Goal: Task Accomplishment & Management: Use online tool/utility

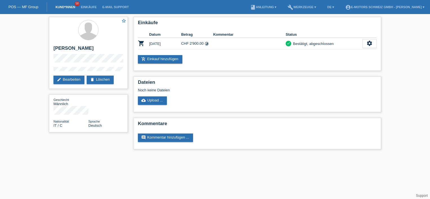
click at [69, 6] on link "Kund*innen" at bounding box center [65, 6] width 25 height 3
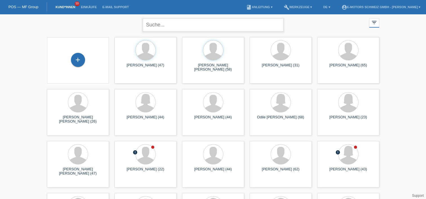
click at [171, 24] on input "text" at bounding box center [213, 24] width 141 height 13
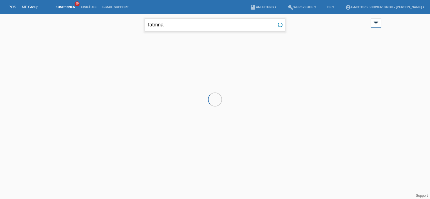
click at [171, 24] on input "fatmna" at bounding box center [215, 24] width 141 height 13
type input "fatma"
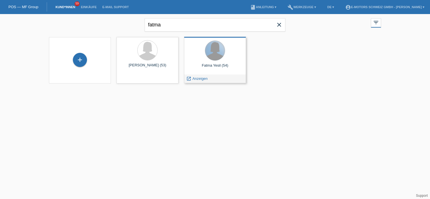
click at [209, 57] on div at bounding box center [215, 51] width 20 height 20
click at [198, 77] on span "Anzeigen" at bounding box center [200, 79] width 15 height 4
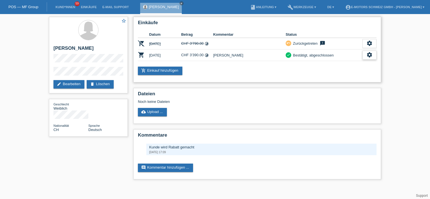
click at [368, 53] on icon "settings" at bounding box center [370, 55] width 6 height 6
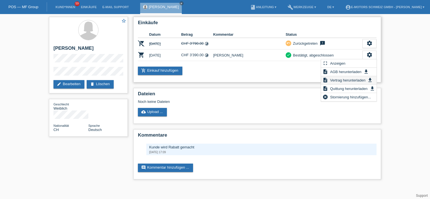
click at [345, 81] on span "Vertrag herunterladen" at bounding box center [347, 80] width 37 height 7
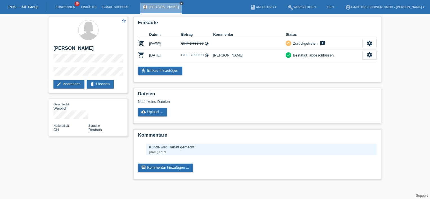
click at [180, 3] on icon "close" at bounding box center [181, 3] width 3 height 3
click at [70, 7] on link "Kund*innen" at bounding box center [65, 6] width 25 height 3
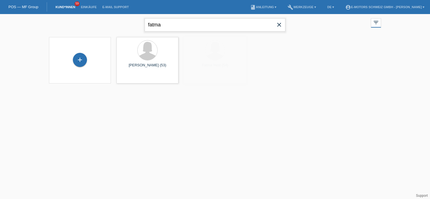
click at [173, 24] on input "fatma" at bounding box center [215, 24] width 141 height 13
drag, startPoint x: 173, startPoint y: 24, endPoint x: 175, endPoint y: 20, distance: 4.4
click at [175, 20] on input "fatma" at bounding box center [215, 24] width 141 height 13
drag, startPoint x: 171, startPoint y: 26, endPoint x: 149, endPoint y: 30, distance: 22.9
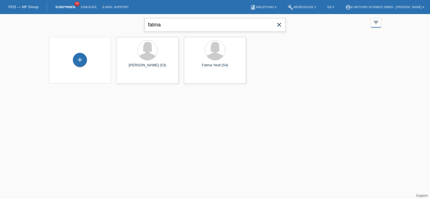
click at [149, 30] on input "fatma" at bounding box center [215, 24] width 141 height 13
type input "f"
type input "ilona"
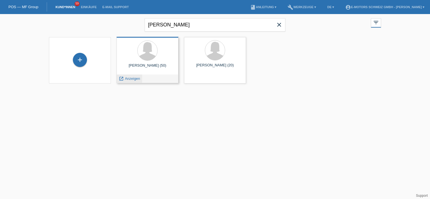
click at [130, 79] on span "Anzeigen" at bounding box center [132, 79] width 15 height 4
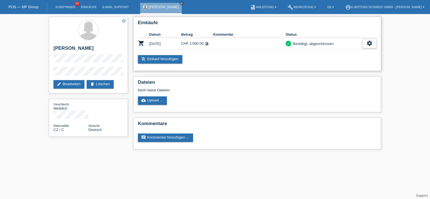
click at [370, 42] on icon "settings" at bounding box center [370, 43] width 6 height 6
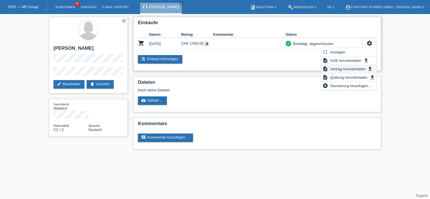
click at [344, 69] on span "Vertrag herunterladen" at bounding box center [347, 69] width 37 height 7
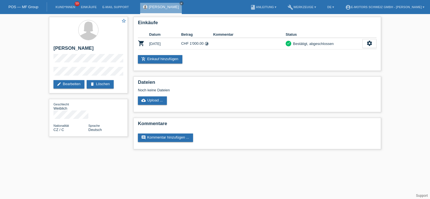
click at [65, 2] on li "Kund*innen 59" at bounding box center [65, 7] width 25 height 14
click at [66, 6] on link "Kund*innen" at bounding box center [65, 6] width 25 height 3
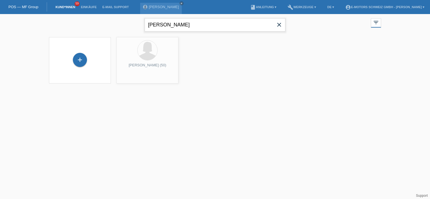
click at [166, 21] on input "ilona" at bounding box center [215, 24] width 141 height 13
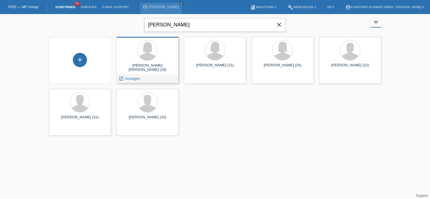
type input "[PERSON_NAME]"
click at [134, 80] on span "Anzeigen" at bounding box center [132, 79] width 15 height 4
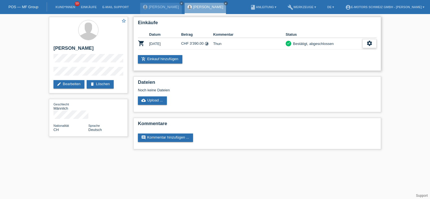
click at [375, 47] on div "settings" at bounding box center [370, 43] width 14 height 9
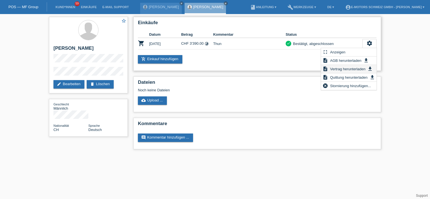
click at [343, 69] on span "Vertrag herunterladen" at bounding box center [347, 69] width 37 height 7
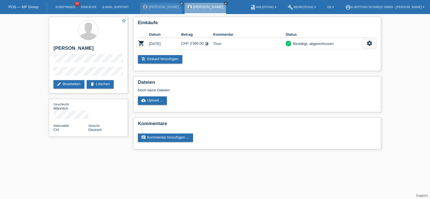
click at [224, 3] on icon "close" at bounding box center [225, 3] width 3 height 3
click at [213, 14] on body "POS — MF Group Kund*innen 59 Einkäufe E-Mail Support [PERSON_NAME] close menu" at bounding box center [215, 84] width 430 height 141
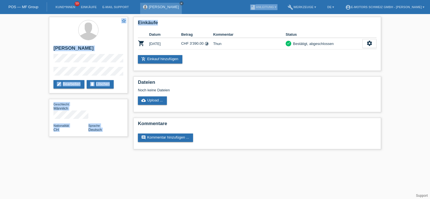
drag, startPoint x: 213, startPoint y: 14, endPoint x: 171, endPoint y: 3, distance: 42.7
click at [180, 3] on link "close" at bounding box center [182, 3] width 4 height 4
click at [25, 52] on div "star_border [PERSON_NAME] edit Bearbeiten delete Löschen Geschlecht Männlich Na…" at bounding box center [215, 84] width 430 height 141
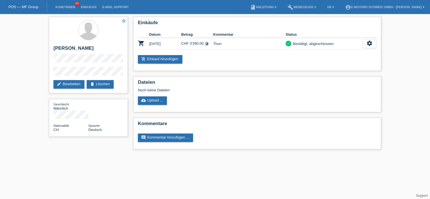
click at [63, 10] on li "Kund*innen 59" at bounding box center [65, 7] width 25 height 14
click at [79, 5] on li "Einkäufe" at bounding box center [88, 7] width 21 height 14
click at [64, 7] on link "Kund*innen" at bounding box center [65, 6] width 25 height 3
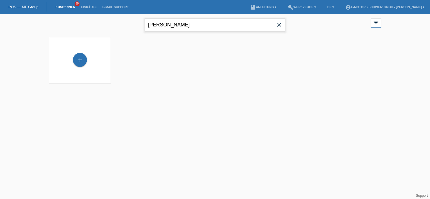
click at [164, 28] on input "[PERSON_NAME]" at bounding box center [215, 24] width 141 height 13
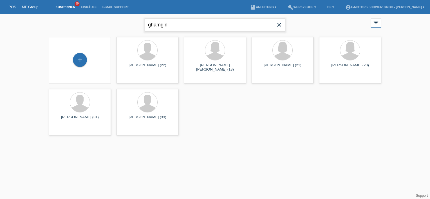
type input "ghamgin"
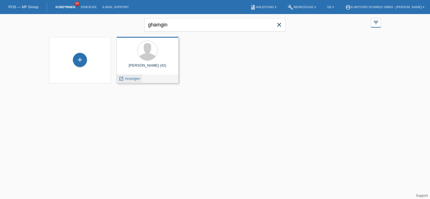
click at [134, 80] on span "Anzeigen" at bounding box center [132, 79] width 15 height 4
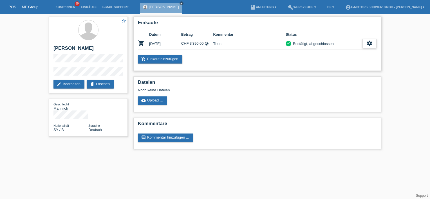
click at [371, 40] on icon "settings" at bounding box center [370, 43] width 6 height 6
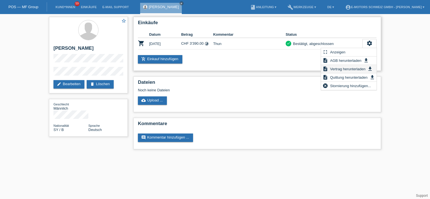
click at [346, 67] on span "Vertrag herunterladen" at bounding box center [347, 69] width 37 height 7
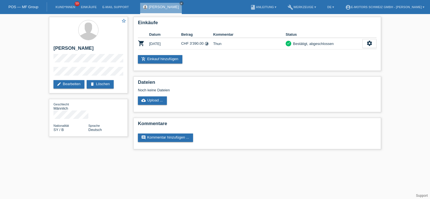
click at [62, 4] on li "Kund*innen 59" at bounding box center [65, 7] width 25 height 14
click at [65, 6] on link "Kund*innen" at bounding box center [65, 6] width 25 height 3
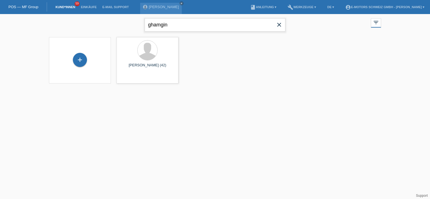
click at [175, 25] on input "ghamgin" at bounding box center [215, 24] width 141 height 13
click at [152, 23] on input "[PERSON_NAME]" at bounding box center [215, 24] width 141 height 13
type input "[PERSON_NAME]"
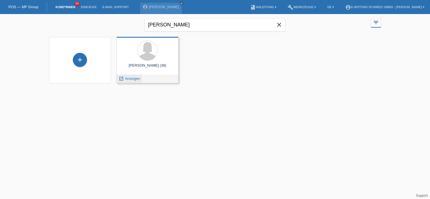
click at [132, 76] on div "launch Anzeigen" at bounding box center [129, 79] width 25 height 8
click at [134, 78] on span "Anzeigen" at bounding box center [132, 79] width 15 height 4
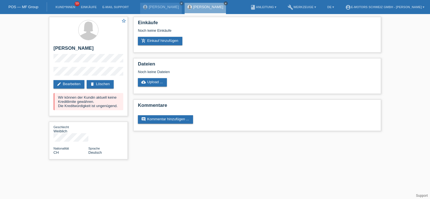
click at [224, 3] on icon "close" at bounding box center [225, 3] width 3 height 3
click at [180, 3] on icon "close" at bounding box center [181, 3] width 3 height 3
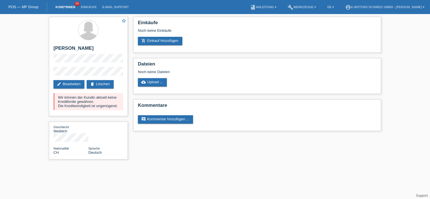
click at [64, 7] on link "Kund*innen" at bounding box center [65, 6] width 25 height 3
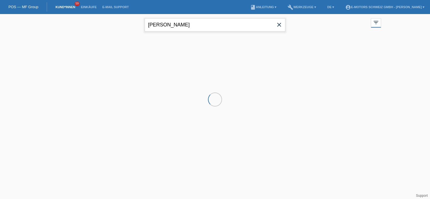
click at [157, 24] on input "ramona" at bounding box center [215, 24] width 141 height 13
type input "jasmin ari"
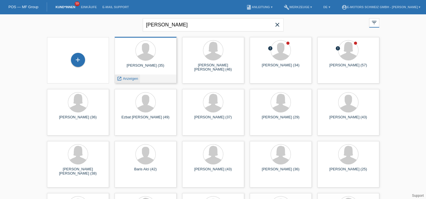
click at [131, 81] on span "Anzeigen" at bounding box center [130, 79] width 15 height 4
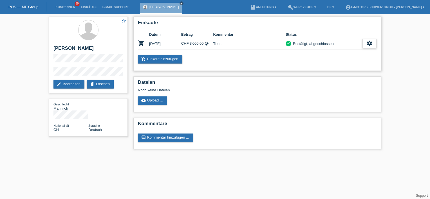
click at [365, 42] on div "settings" at bounding box center [370, 43] width 14 height 9
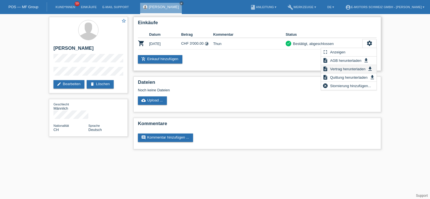
click at [347, 68] on span "Vertrag herunterladen" at bounding box center [347, 69] width 37 height 7
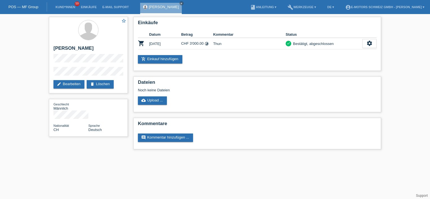
click at [68, 11] on li "Kund*innen 59" at bounding box center [65, 7] width 25 height 14
click at [67, 9] on li "Kund*innen 59" at bounding box center [65, 7] width 25 height 14
click at [180, 2] on icon "close" at bounding box center [181, 3] width 3 height 3
click at [68, 8] on link "Kund*innen" at bounding box center [65, 6] width 25 height 3
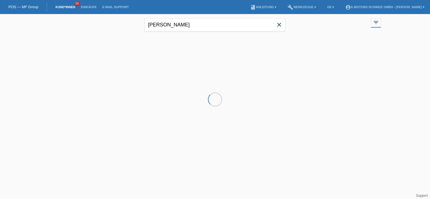
click at [166, 21] on input "[PERSON_NAME]" at bounding box center [215, 24] width 141 height 13
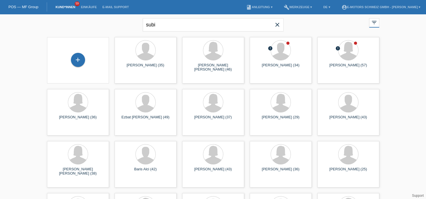
type input "subi"
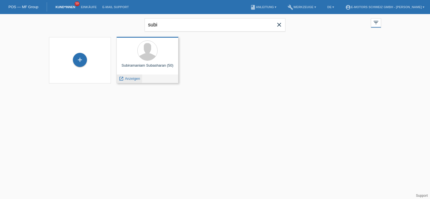
click at [131, 80] on span "Anzeigen" at bounding box center [132, 79] width 15 height 4
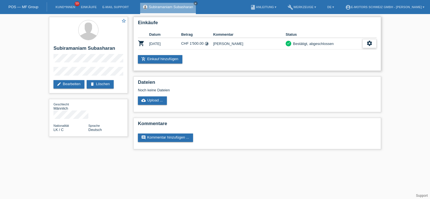
click at [373, 46] on div "settings" at bounding box center [370, 43] width 14 height 9
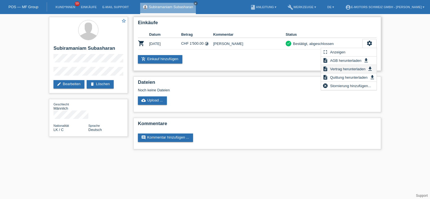
click at [337, 69] on span "Vertrag herunterladen" at bounding box center [347, 69] width 37 height 7
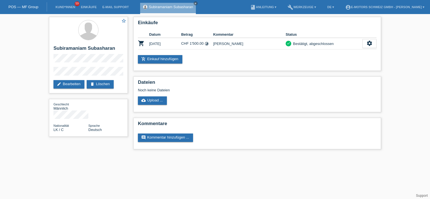
click at [62, 6] on li "Kund*innen 59" at bounding box center [65, 7] width 25 height 14
click at [61, 8] on link "Kund*innen" at bounding box center [65, 6] width 25 height 3
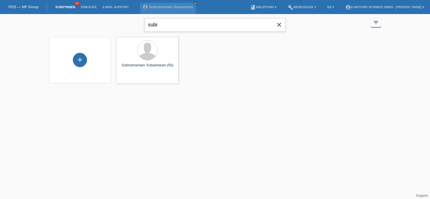
drag, startPoint x: 171, startPoint y: 24, endPoint x: 106, endPoint y: 23, distance: 65.1
click at [106, 23] on div "subi close filter_list view_module Alle Kund*innen anzeigen star Markierte [PER…" at bounding box center [215, 24] width 338 height 20
click at [151, 26] on input "rjat" at bounding box center [215, 24] width 141 height 13
type input "rijat"
click at [136, 79] on span "Anzeigen" at bounding box center [132, 79] width 15 height 4
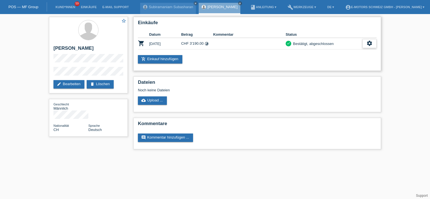
click at [374, 46] on div "settings" at bounding box center [370, 43] width 14 height 9
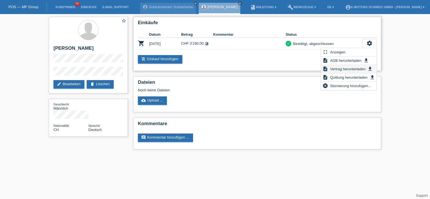
click at [344, 70] on span "Vertrag herunterladen" at bounding box center [347, 69] width 37 height 7
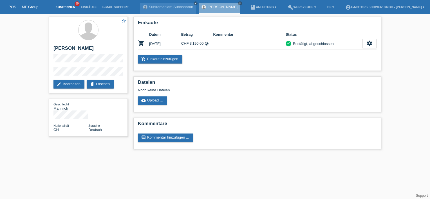
click at [68, 8] on link "Kund*innen" at bounding box center [65, 6] width 25 height 3
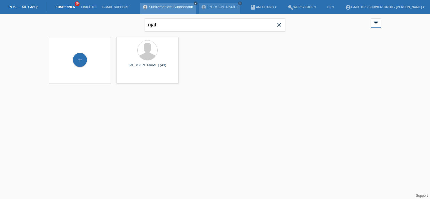
click at [194, 5] on icon "close" at bounding box center [195, 3] width 3 height 3
click at [180, 3] on icon "close" at bounding box center [181, 3] width 3 height 3
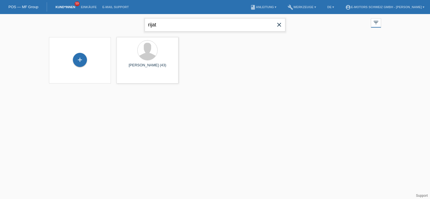
click at [159, 23] on input "rijat" at bounding box center [215, 24] width 141 height 13
type input "[PERSON_NAME]"
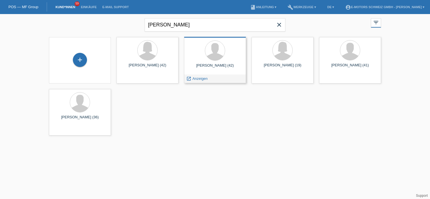
click at [207, 72] on div "[PERSON_NAME] (42) launch Anzeigen" at bounding box center [215, 60] width 62 height 46
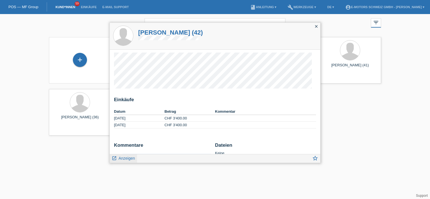
click at [120, 159] on span "Anzeigen" at bounding box center [127, 158] width 16 height 5
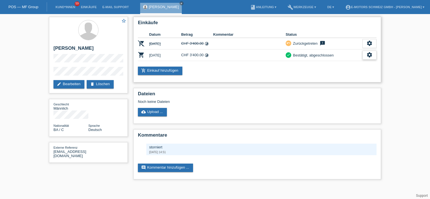
click at [370, 54] on icon "settings" at bounding box center [370, 55] width 6 height 6
click at [367, 56] on icon "settings" at bounding box center [370, 55] width 6 height 6
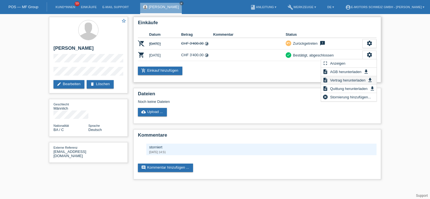
click at [342, 79] on span "Vertrag herunterladen" at bounding box center [347, 80] width 37 height 7
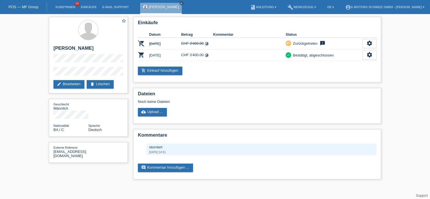
click at [180, 2] on icon "close" at bounding box center [181, 3] width 3 height 3
click at [69, 4] on li "Kund*innen 59" at bounding box center [65, 7] width 25 height 14
click at [69, 6] on link "Kund*innen" at bounding box center [65, 6] width 25 height 3
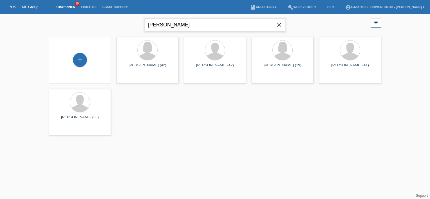
click at [166, 26] on input "[PERSON_NAME]" at bounding box center [215, 24] width 141 height 13
click at [166, 26] on input "milosevic" at bounding box center [215, 24] width 141 height 13
type input "dana huss"
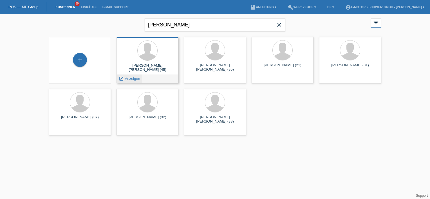
click at [134, 79] on span "Anzeigen" at bounding box center [132, 79] width 15 height 4
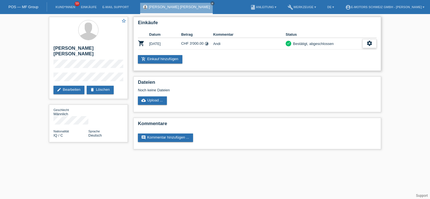
click at [369, 43] on icon "settings" at bounding box center [370, 43] width 6 height 6
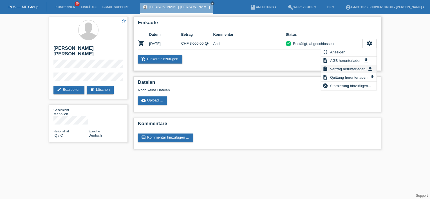
click at [341, 67] on span "Vertrag herunterladen" at bounding box center [347, 69] width 37 height 7
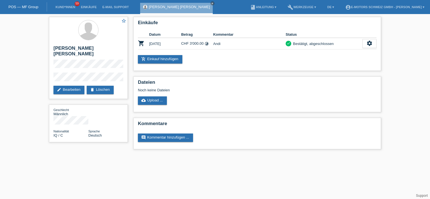
drag, startPoint x: 197, startPoint y: 2, endPoint x: 194, endPoint y: 2, distance: 2.9
click at [211, 2] on icon "close" at bounding box center [212, 3] width 3 height 3
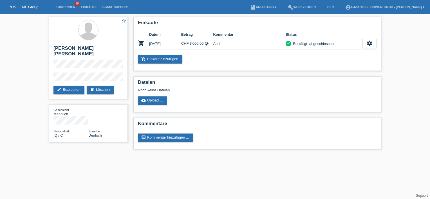
click at [62, 10] on li "Kund*innen 59" at bounding box center [65, 7] width 25 height 14
click at [63, 8] on link "Kund*innen" at bounding box center [65, 6] width 25 height 3
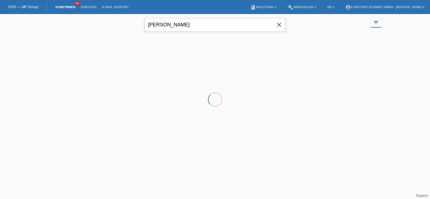
click at [155, 28] on input "[PERSON_NAME]" at bounding box center [215, 24] width 141 height 13
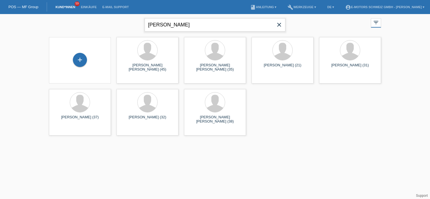
type input "artan raman"
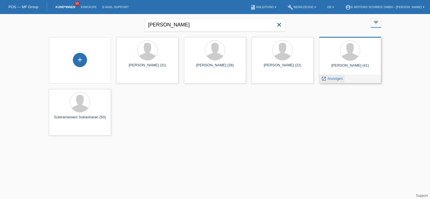
click at [336, 79] on span "Anzeigen" at bounding box center [335, 79] width 15 height 4
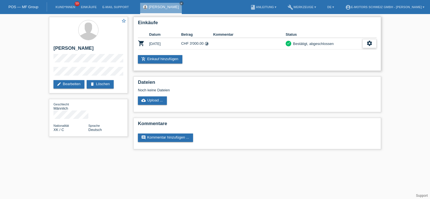
click at [365, 40] on div "settings" at bounding box center [370, 43] width 14 height 9
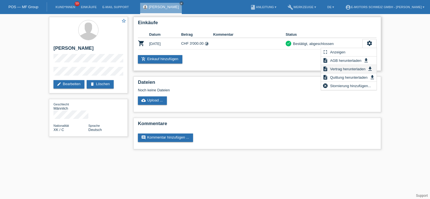
click at [341, 70] on span "Vertrag herunterladen" at bounding box center [347, 69] width 37 height 7
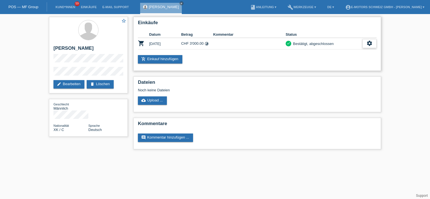
click at [369, 41] on icon "settings" at bounding box center [370, 43] width 6 height 6
click at [371, 49] on div "Einkäufe Datum Betrag Kommentar Status shopping_cart [DATE] CHF 3'000.00 timela…" at bounding box center [257, 44] width 248 height 54
click at [372, 43] on icon "settings" at bounding box center [370, 43] width 6 height 6
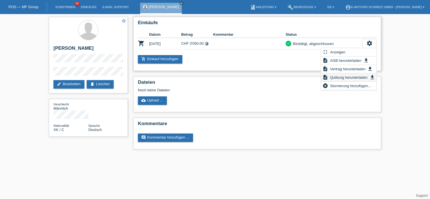
click at [340, 79] on span "Quittung herunterladen" at bounding box center [348, 77] width 39 height 7
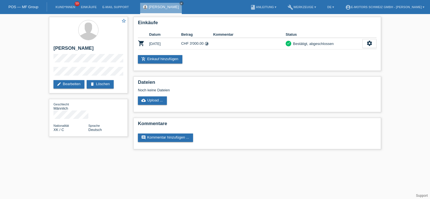
click at [62, 11] on li "Kund*innen 59" at bounding box center [65, 7] width 25 height 14
click at [62, 9] on li "Kund*innen 59" at bounding box center [65, 7] width 25 height 14
click at [62, 8] on link "Kund*innen" at bounding box center [65, 6] width 25 height 3
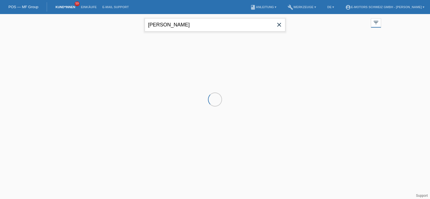
click at [173, 28] on input "artan raman" at bounding box center [215, 24] width 141 height 13
click at [172, 26] on input "artan raman" at bounding box center [215, 24] width 141 height 13
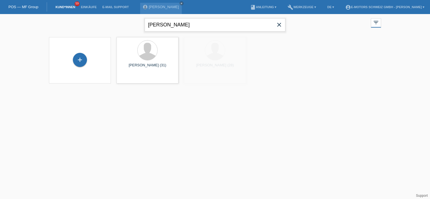
click at [172, 26] on input "artan raman" at bounding box center [215, 24] width 141 height 13
click at [154, 25] on input "saffije" at bounding box center [215, 24] width 141 height 13
type input "safije"
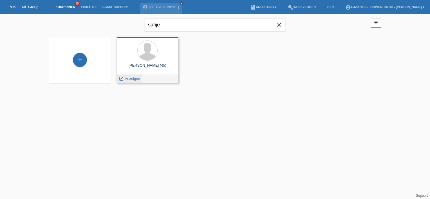
click at [135, 79] on span "Anzeigen" at bounding box center [132, 79] width 15 height 4
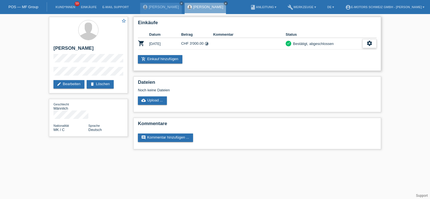
click at [369, 42] on icon "settings" at bounding box center [370, 43] width 6 height 6
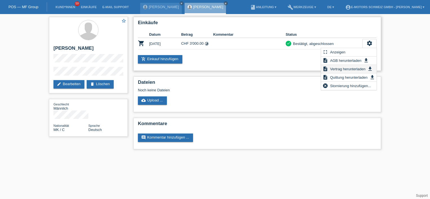
click at [341, 70] on span "Vertrag herunterladen" at bounding box center [347, 69] width 37 height 7
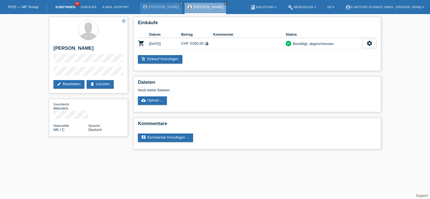
click at [64, 8] on link "Kund*innen" at bounding box center [65, 6] width 25 height 3
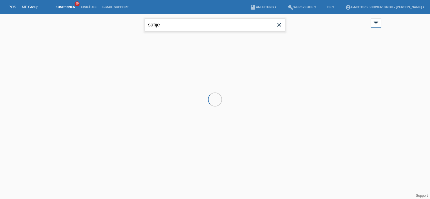
click at [173, 24] on input "safije" at bounding box center [215, 24] width 141 height 13
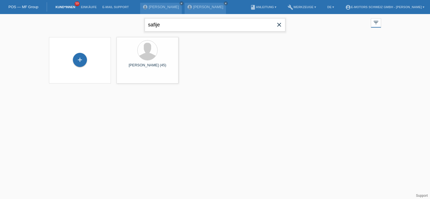
click at [172, 24] on input "safije" at bounding box center [215, 24] width 141 height 13
type input "salome einbeck"
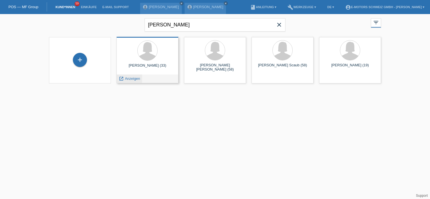
click at [133, 79] on span "Anzeigen" at bounding box center [132, 79] width 15 height 4
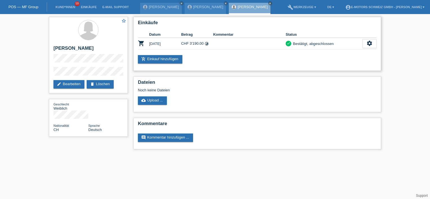
click at [377, 41] on div "Einkäufe Datum Betrag Kommentar Status shopping_cart [DATE] CHF 3'190.00 timela…" at bounding box center [257, 44] width 248 height 54
click at [368, 45] on icon "settings" at bounding box center [370, 43] width 6 height 6
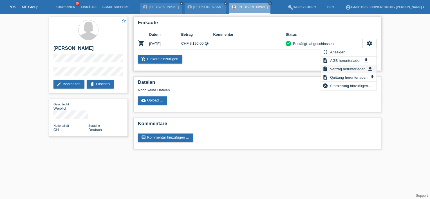
click at [340, 70] on span "Vertrag herunterladen" at bounding box center [347, 69] width 37 height 7
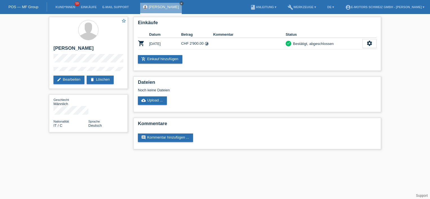
click at [180, 4] on icon "close" at bounding box center [181, 3] width 3 height 3
click at [59, 7] on link "Kund*innen" at bounding box center [65, 6] width 25 height 3
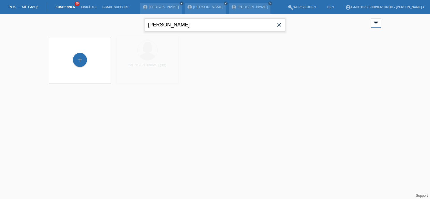
click at [164, 28] on input "[PERSON_NAME]" at bounding box center [215, 24] width 141 height 13
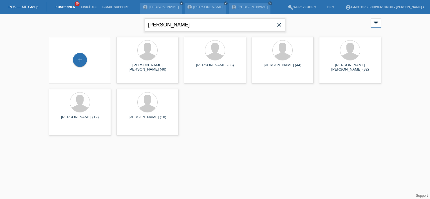
click at [170, 27] on input "[PERSON_NAME]" at bounding box center [215, 24] width 141 height 13
type input "[PERSON_NAME]"
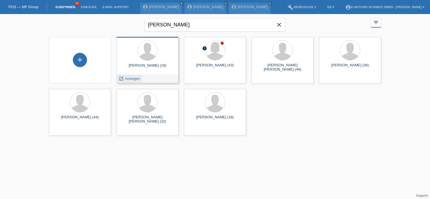
click at [132, 79] on span "Anzeigen" at bounding box center [132, 79] width 15 height 4
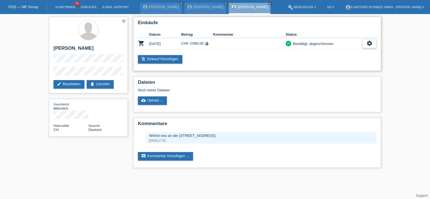
click at [367, 40] on icon "settings" at bounding box center [370, 43] width 6 height 6
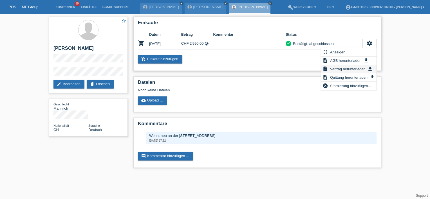
click at [350, 68] on span "Vertrag herunterladen" at bounding box center [347, 69] width 37 height 7
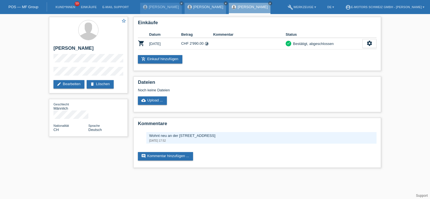
click at [224, 3] on icon "close" at bounding box center [225, 3] width 3 height 3
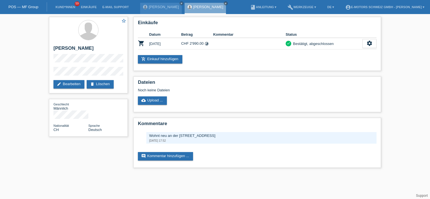
click at [212, 3] on div "[PERSON_NAME] close" at bounding box center [206, 8] width 42 height 11
click at [224, 2] on icon "close" at bounding box center [225, 3] width 3 height 3
click at [180, 3] on icon "close" at bounding box center [181, 3] width 3 height 3
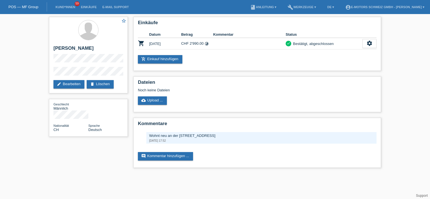
click at [70, 4] on li "Kund*innen 59" at bounding box center [65, 7] width 25 height 14
click at [70, 6] on link "Kund*innen" at bounding box center [65, 6] width 25 height 3
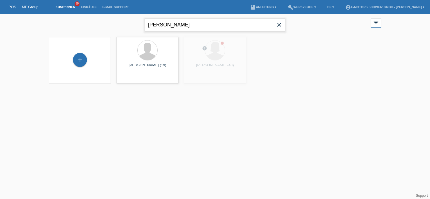
click at [183, 24] on input "[PERSON_NAME]" at bounding box center [215, 24] width 141 height 13
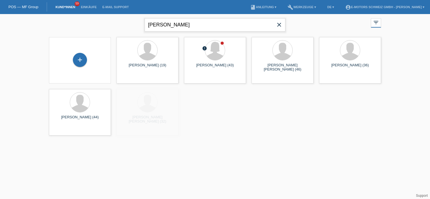
click at [183, 24] on input "david spaeter" at bounding box center [215, 24] width 141 height 13
type input "ananthan"
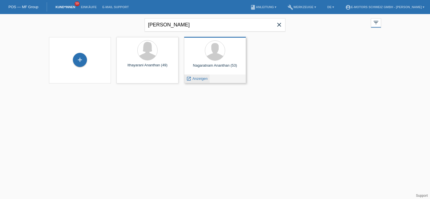
click at [198, 78] on span "Anzeigen" at bounding box center [200, 79] width 15 height 4
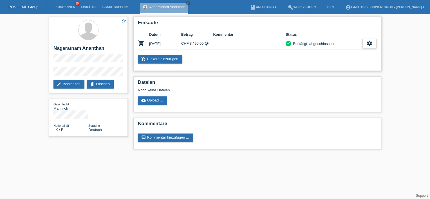
click at [371, 41] on icon "settings" at bounding box center [370, 43] width 6 height 6
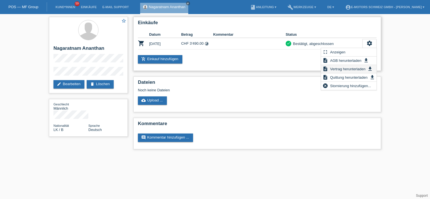
click at [340, 71] on span "Vertrag herunterladen" at bounding box center [347, 69] width 37 height 7
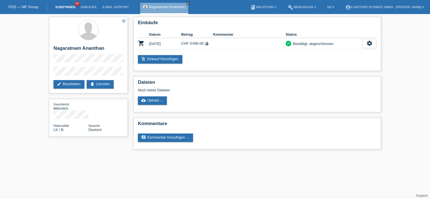
click at [64, 7] on link "Kund*innen" at bounding box center [65, 6] width 25 height 3
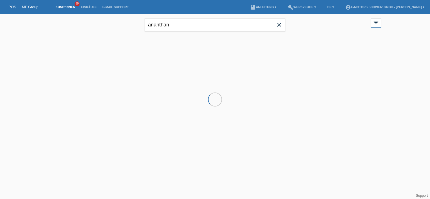
click at [169, 32] on div "ananthan close" at bounding box center [215, 24] width 141 height 20
click at [167, 28] on input "ananthan" at bounding box center [215, 24] width 141 height 13
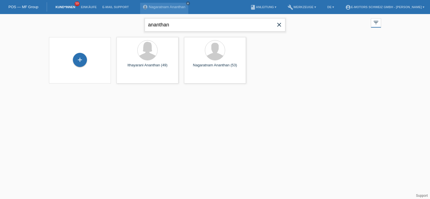
click at [167, 28] on input "ananthan" at bounding box center [215, 24] width 141 height 13
click at [180, 26] on input "colin hofer" at bounding box center [215, 24] width 141 height 13
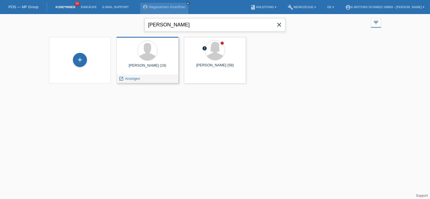
drag, startPoint x: 179, startPoint y: 26, endPoint x: 129, endPoint y: 38, distance: 51.6
click at [130, 37] on div "colin hofer close filter_list view_module Alle Kund*innen anzeigen star Markier…" at bounding box center [215, 52] width 430 height 77
type input "nicotera"
click at [133, 78] on span "Anzeigen" at bounding box center [132, 79] width 15 height 4
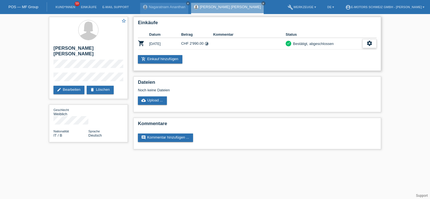
click at [371, 42] on icon "settings" at bounding box center [370, 43] width 6 height 6
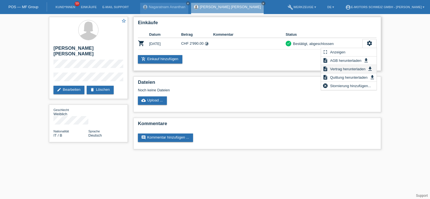
click at [340, 70] on span "Vertrag herunterladen" at bounding box center [347, 69] width 37 height 7
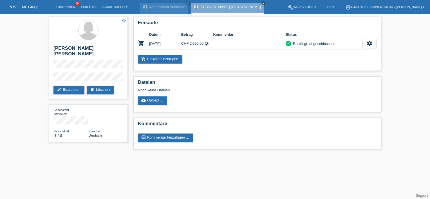
click at [262, 3] on icon "close" at bounding box center [263, 3] width 3 height 3
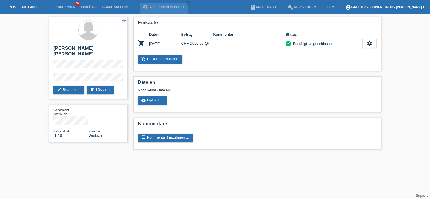
click at [416, 7] on link "account_circle E-Motors Schweiz GmbH - [PERSON_NAME] ▾" at bounding box center [385, 6] width 85 height 3
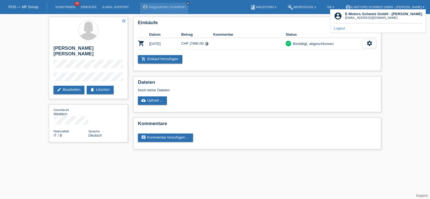
click at [340, 29] on link "Logout" at bounding box center [339, 28] width 11 height 4
